Goal: Navigation & Orientation: Go to known website

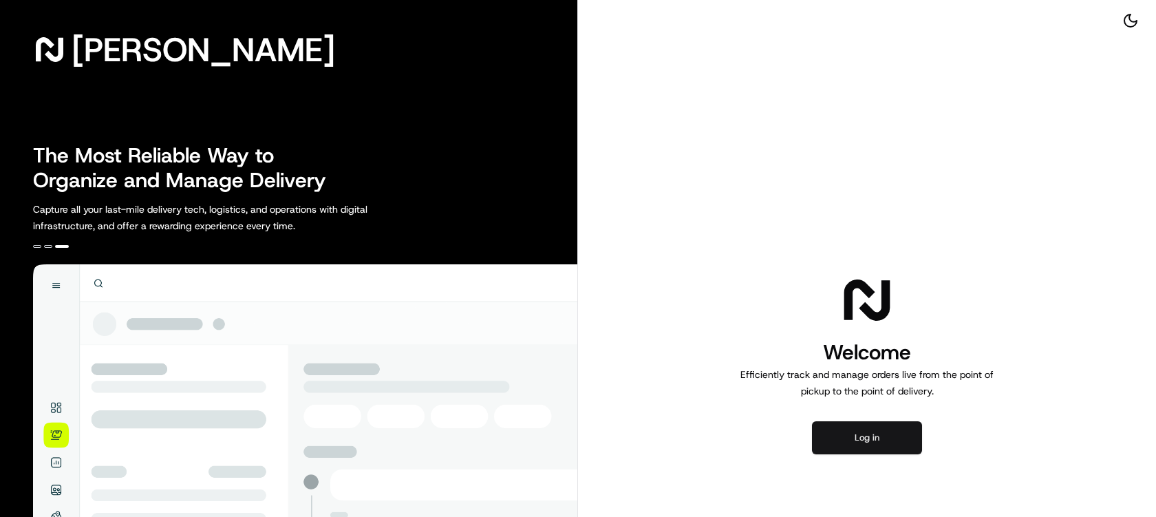
click at [863, 438] on button "Log in" at bounding box center [867, 437] width 110 height 33
